Goal: Information Seeking & Learning: Learn about a topic

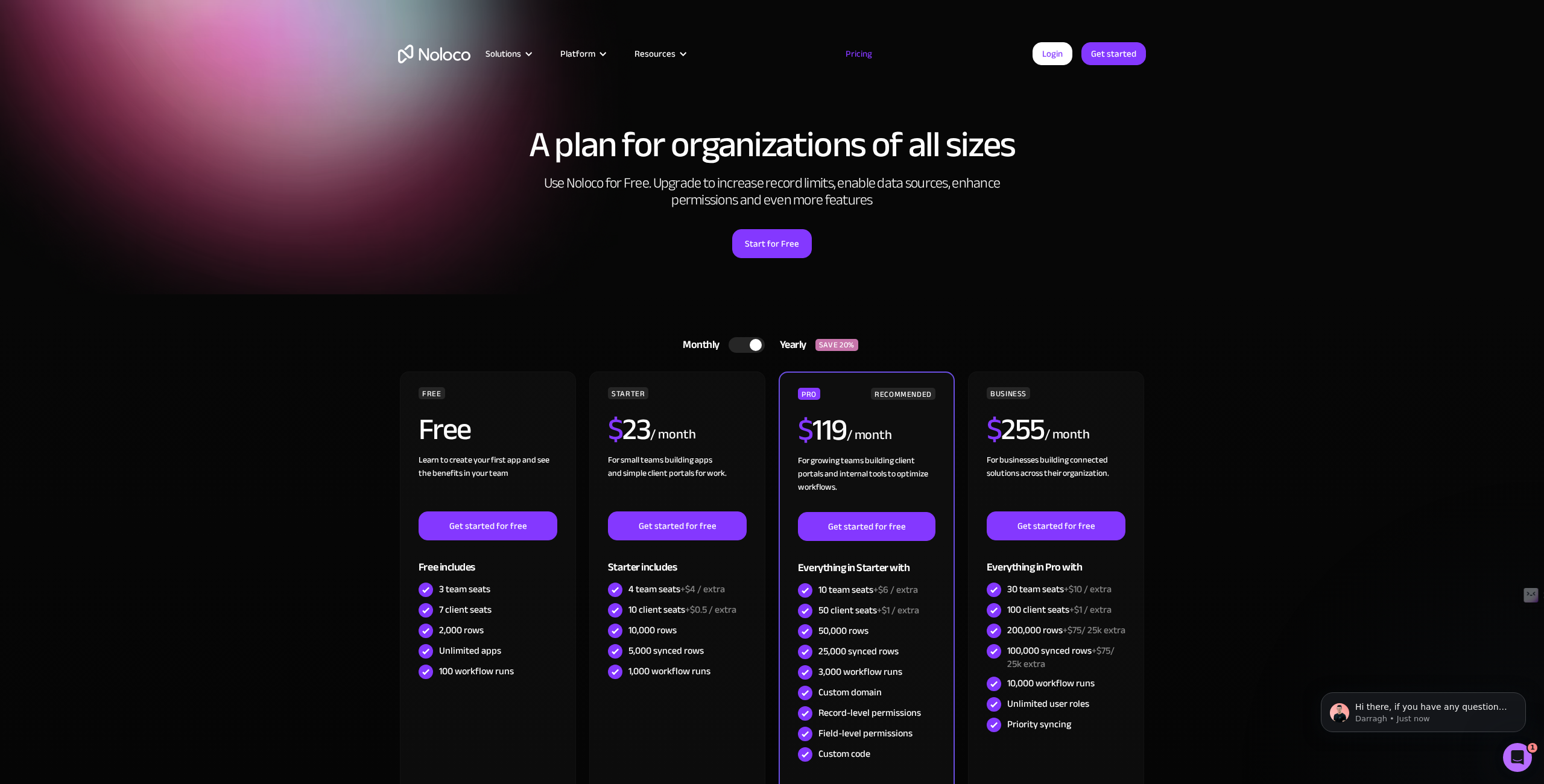
click at [1130, 228] on div "Start for Free" at bounding box center [772, 240] width 747 height 38
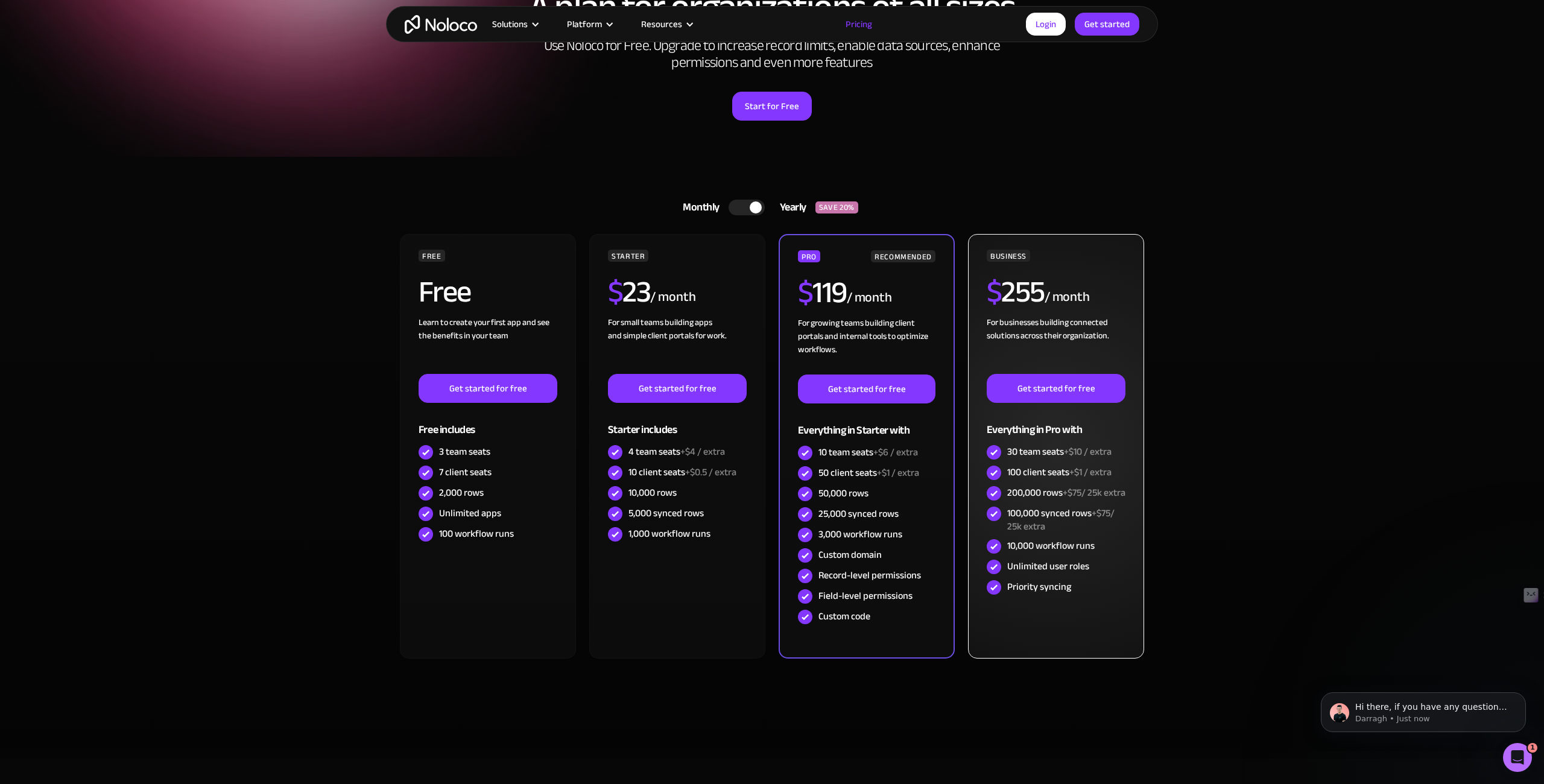
scroll to position [148, 0]
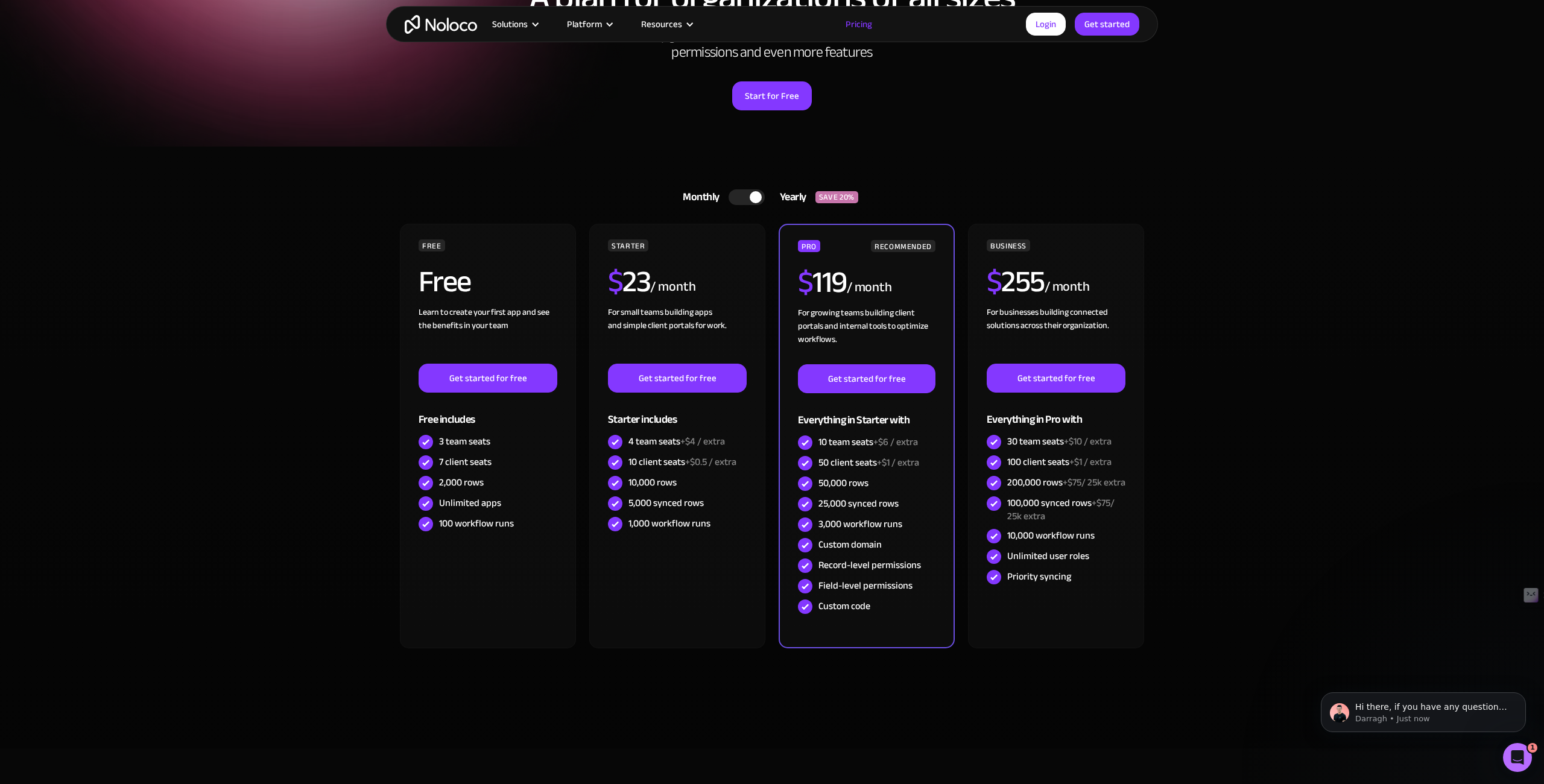
click at [456, 23] on img "home" at bounding box center [440, 24] width 73 height 19
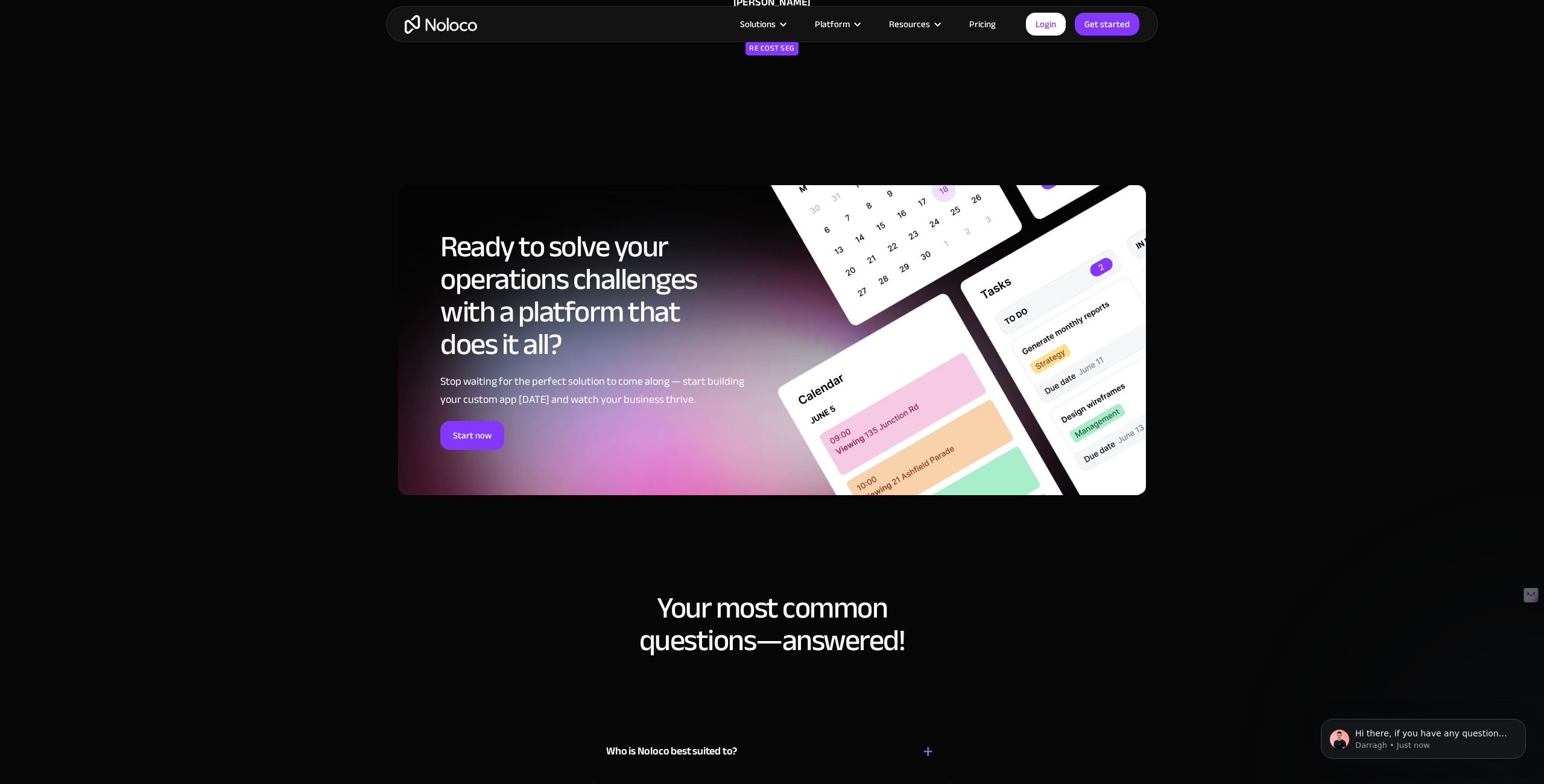
scroll to position [5337, 0]
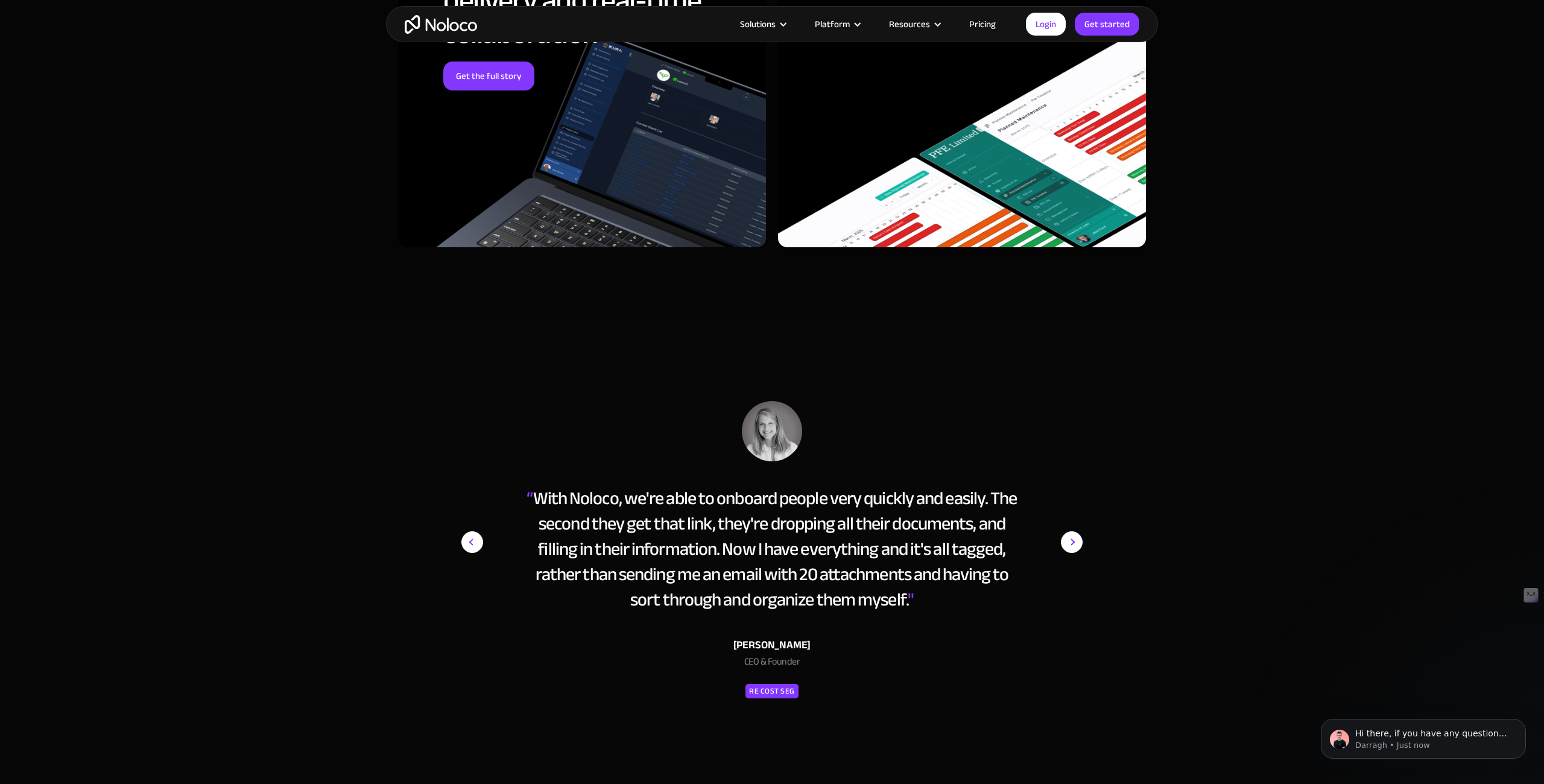
click at [709, 337] on section "“ With Noloco, we're able to onboard people very quickly and easily. The second…" at bounding box center [772, 556] width 1544 height 473
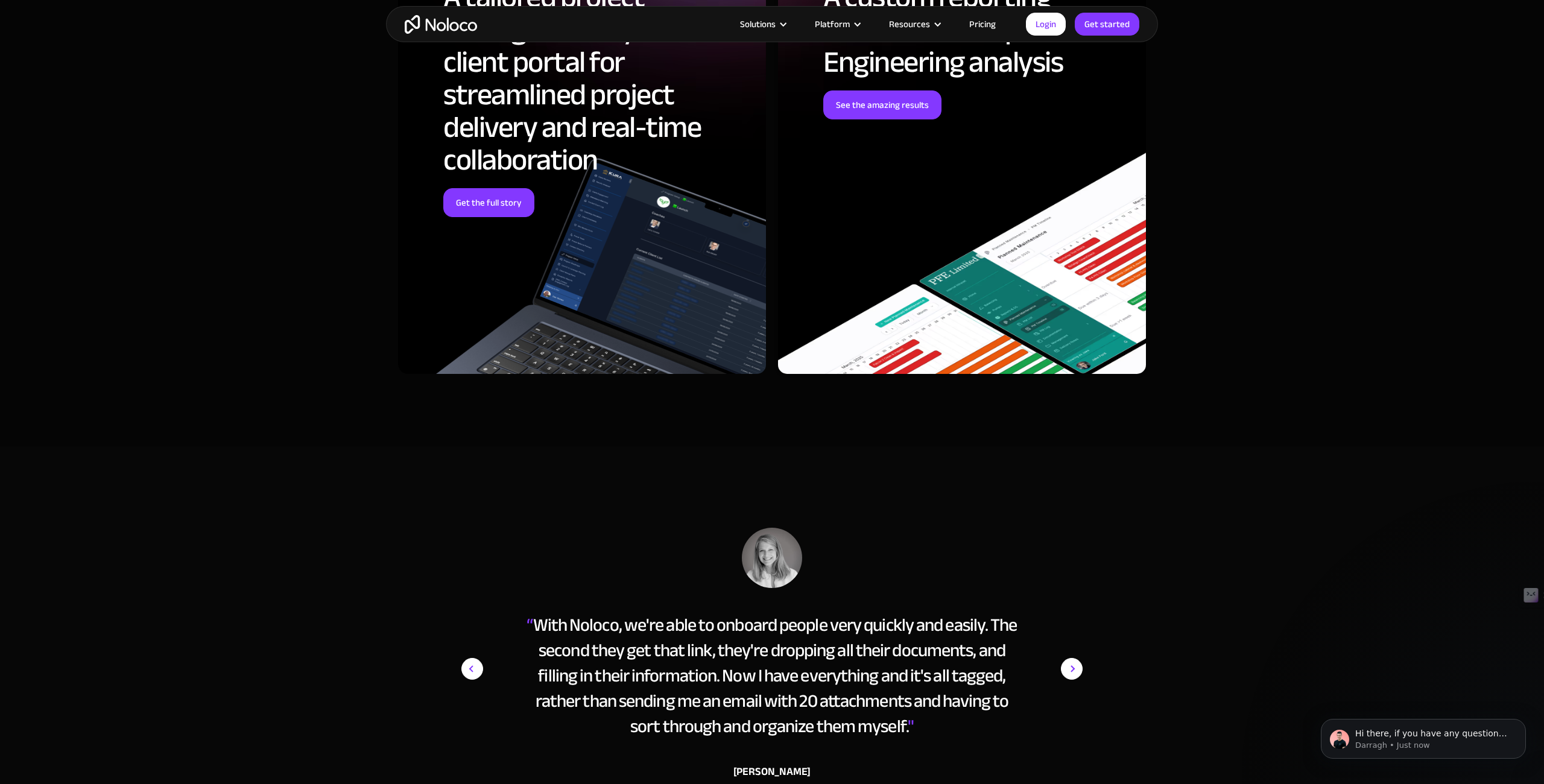
scroll to position [5211, 0]
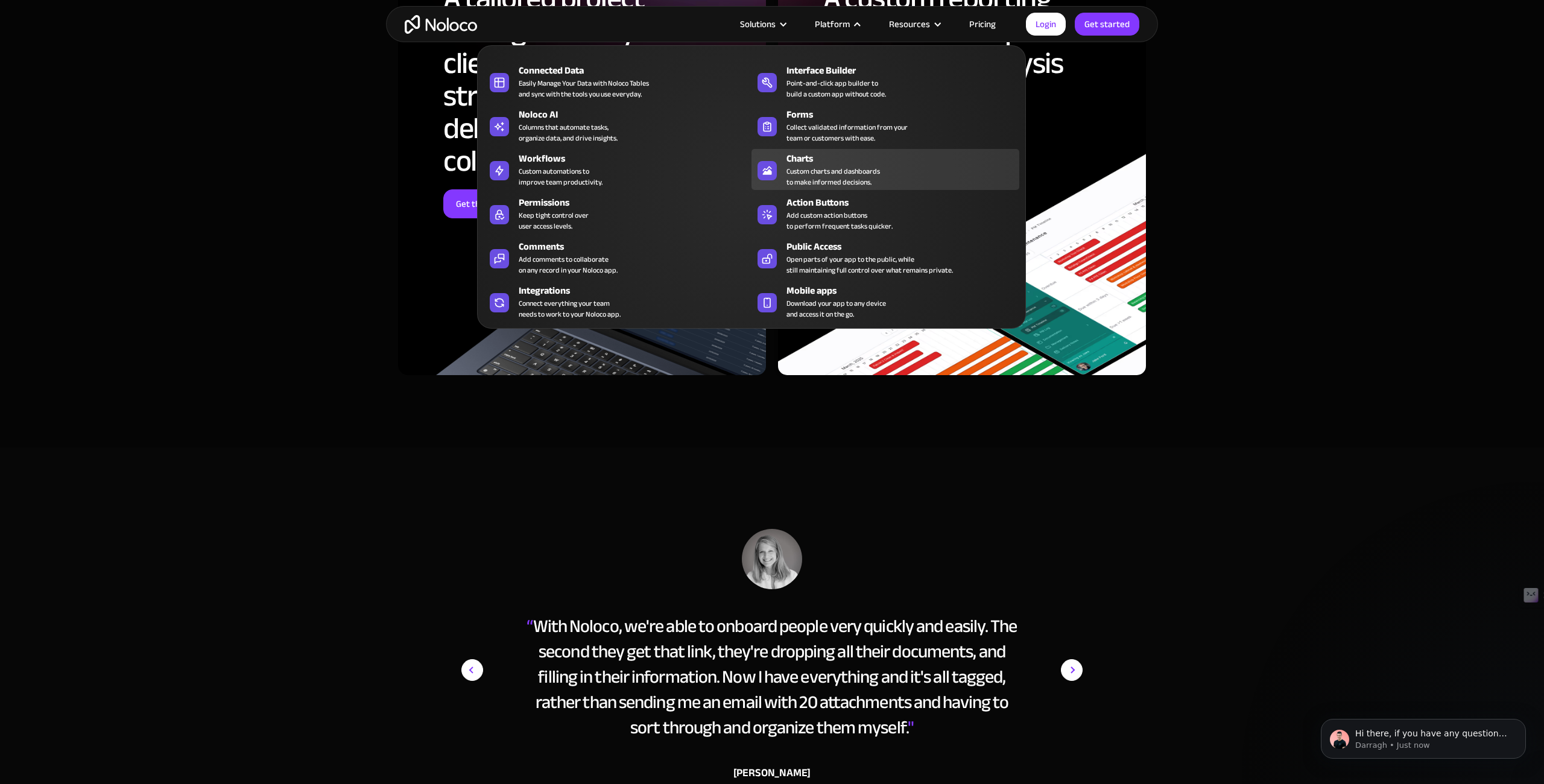
click at [813, 167] on div "Custom charts and dashboards to make informed decisions." at bounding box center [833, 176] width 93 height 21
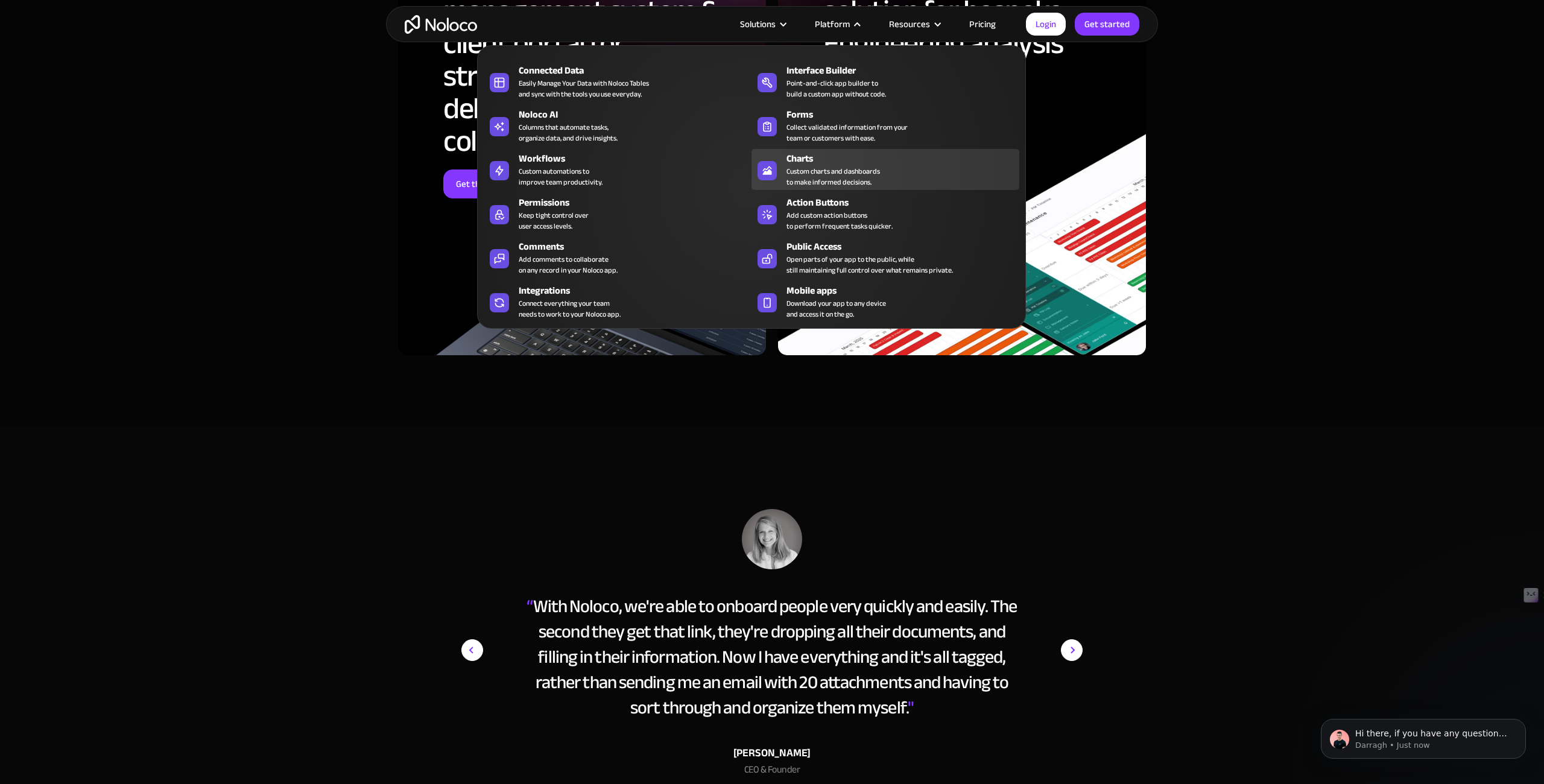
scroll to position [5235, 0]
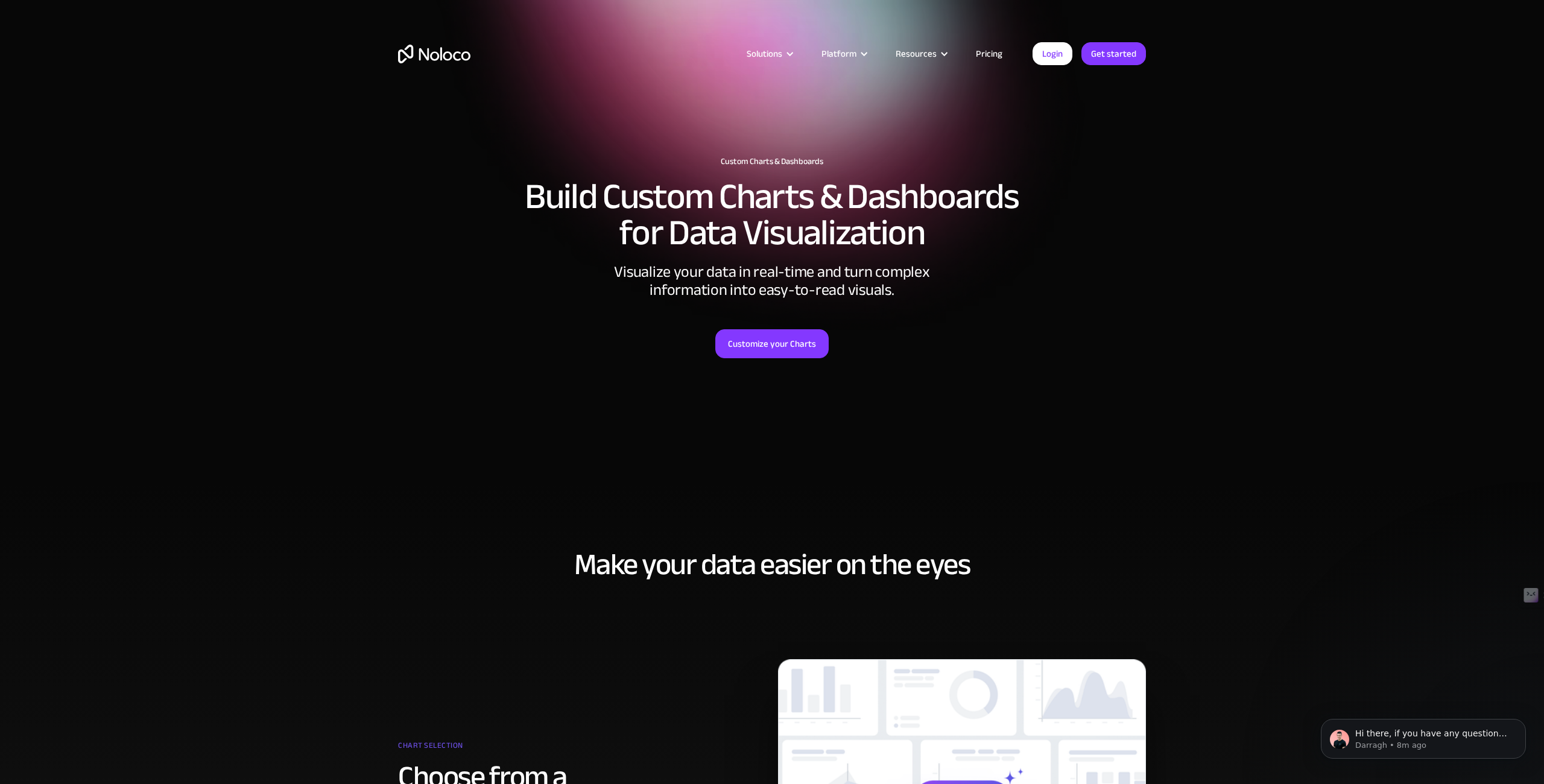
drag, startPoint x: 1278, startPoint y: 176, endPoint x: 1443, endPoint y: 40, distance: 213.8
click at [1285, 172] on section "Custom Charts & Dashboards Build Custom Charts & Dashboards for Data Visualizat…" at bounding box center [772, 241] width 1544 height 481
click at [1188, 136] on section "Custom Charts & Dashboards Build Custom Charts & Dashboards for Data Visualizat…" at bounding box center [772, 241] width 1544 height 481
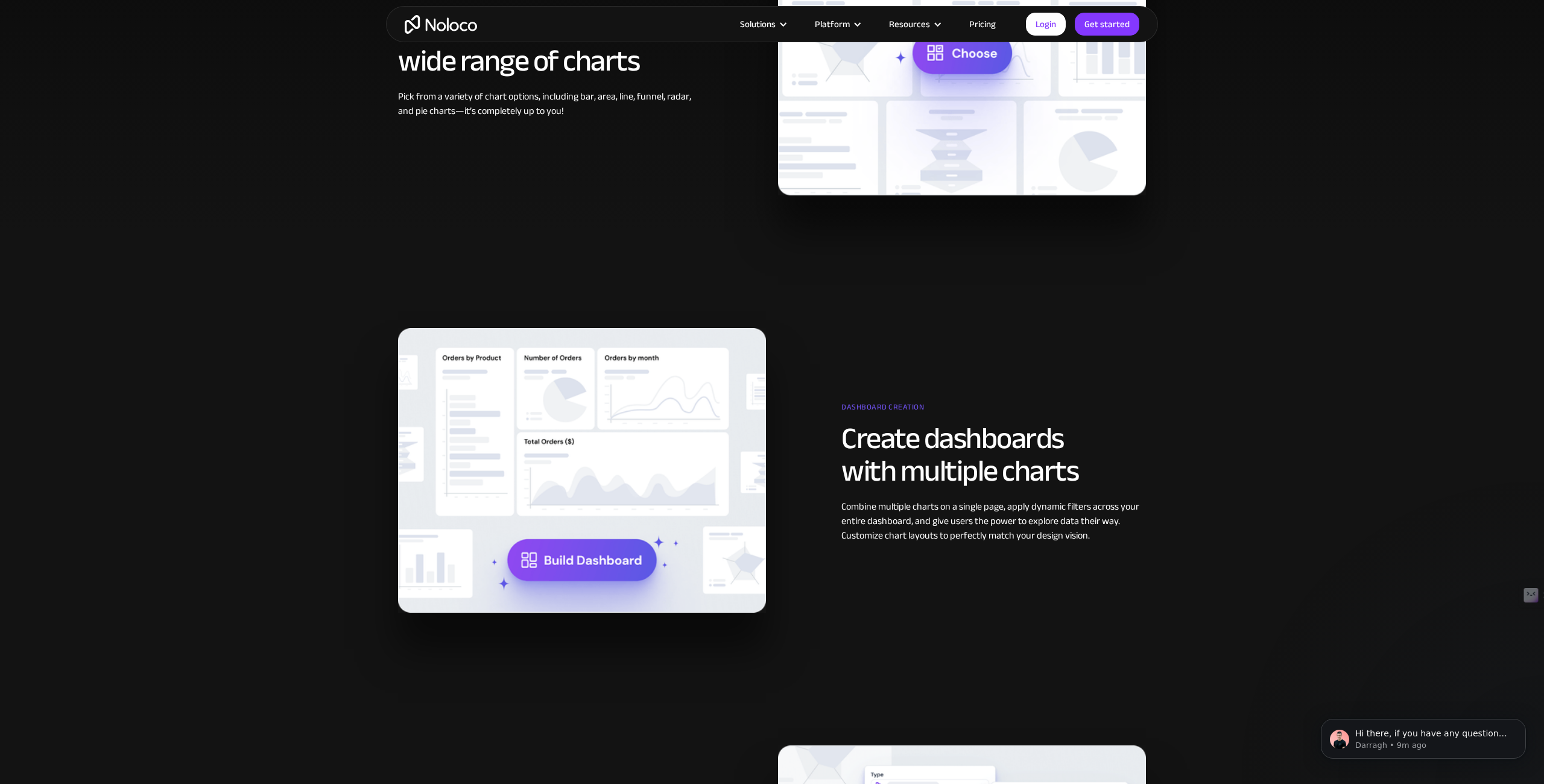
scroll to position [1419, 0]
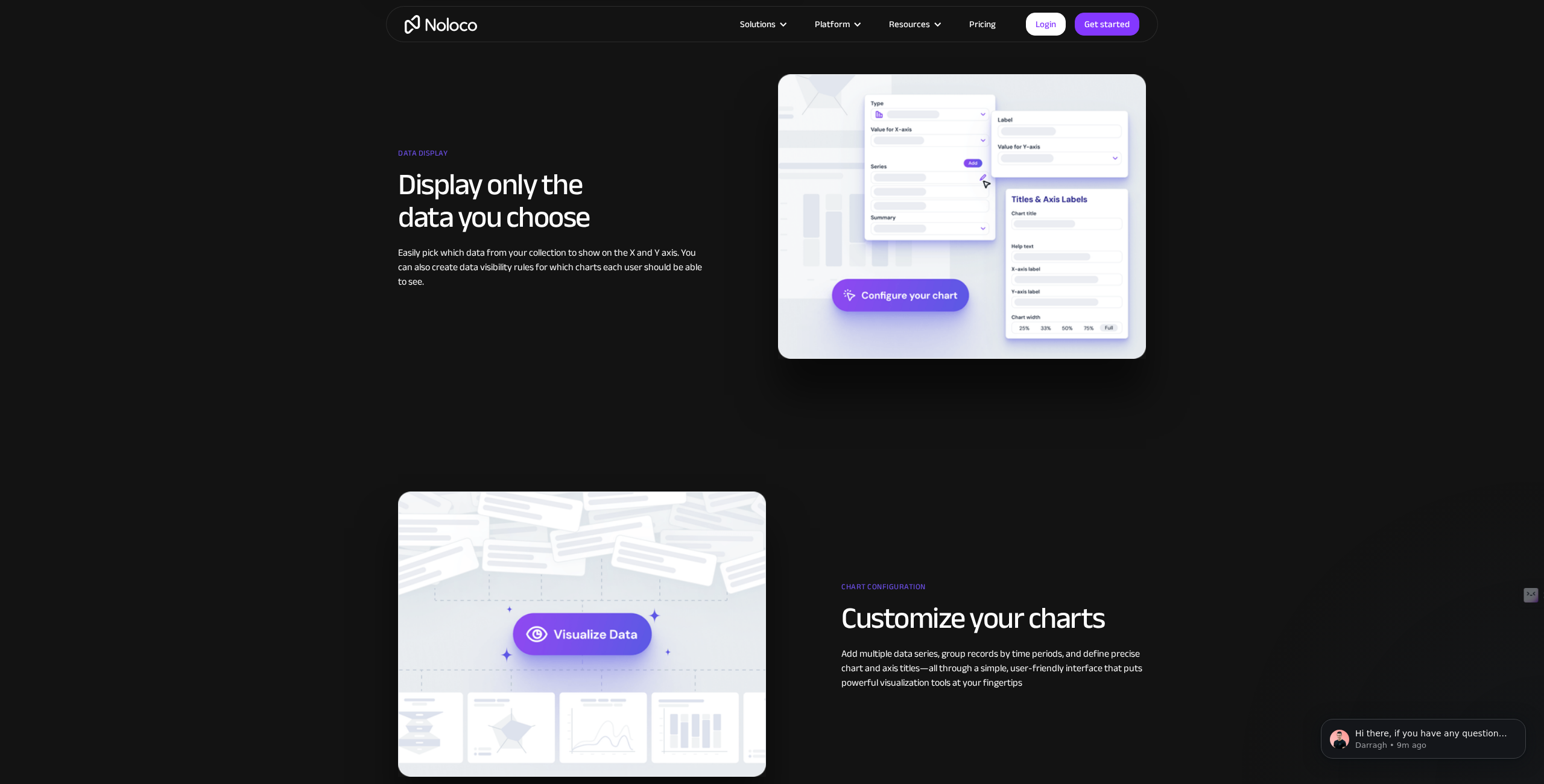
click at [1322, 147] on section "Data display Display only the data you choose Easily pick which data from your …" at bounding box center [772, 186] width 1544 height 417
